Goal: Check status: Check status

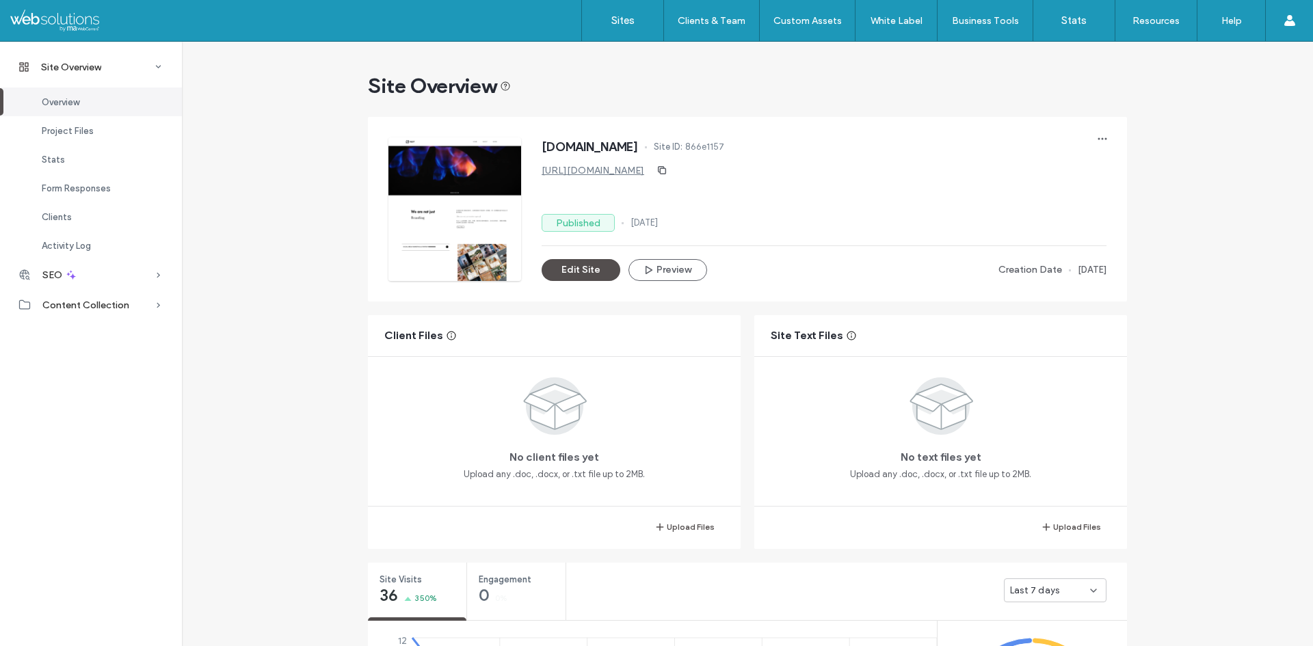
click at [83, 25] on div at bounding box center [87, 21] width 155 height 22
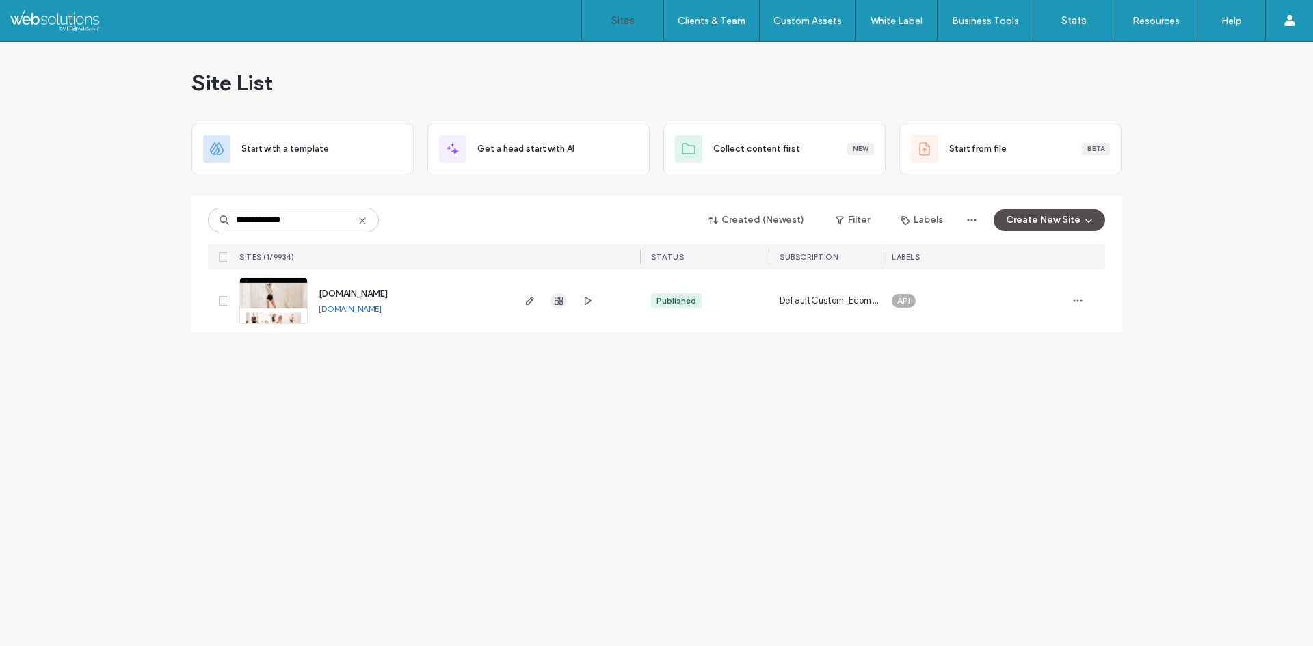
type input "**********"
click at [561, 305] on use "button" at bounding box center [558, 301] width 8 height 8
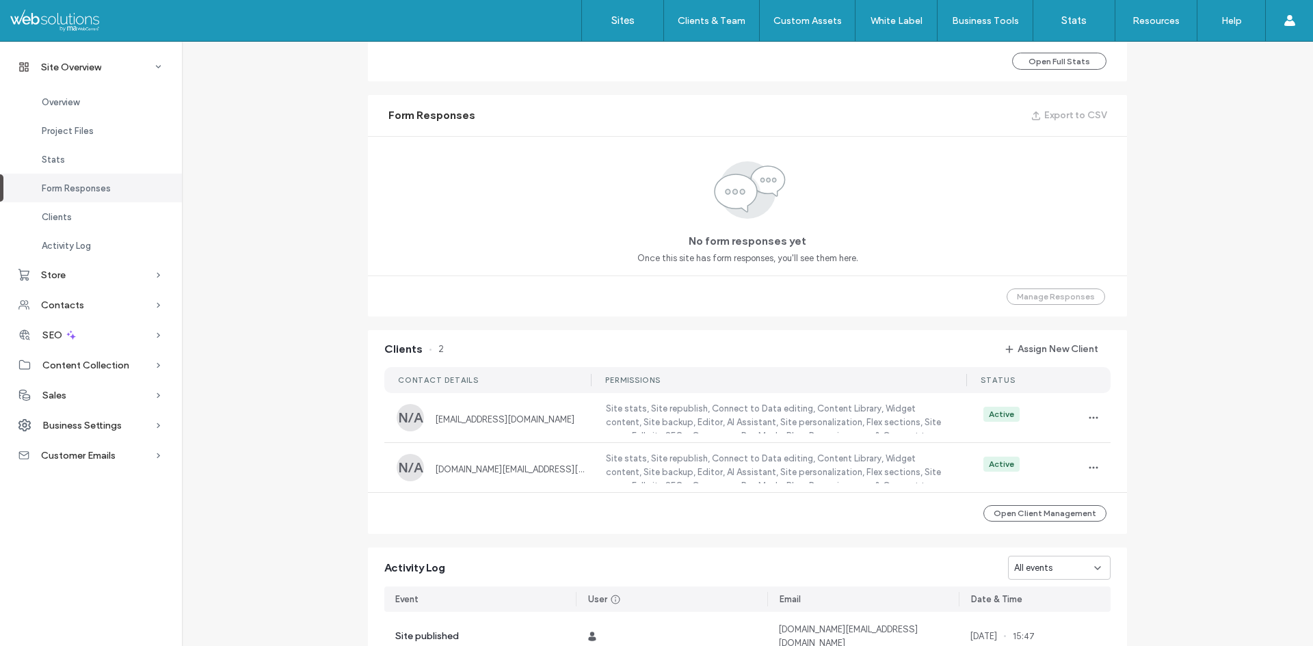
scroll to position [889, 0]
